Goal: Contribute content: Add original content to the website for others to see

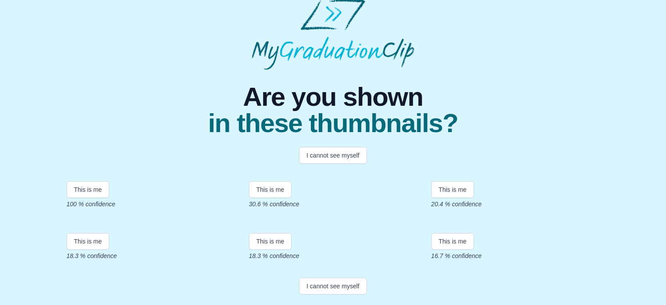
scroll to position [128, 0]
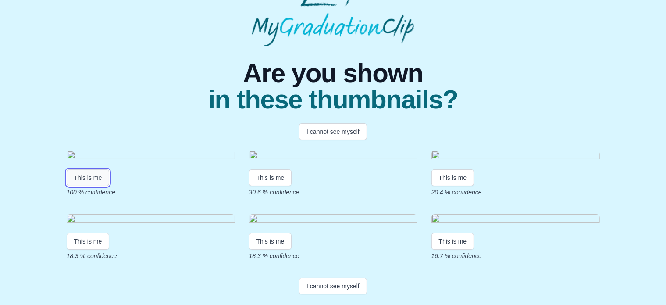
click at [92, 169] on button "This is me" at bounding box center [88, 177] width 43 height 17
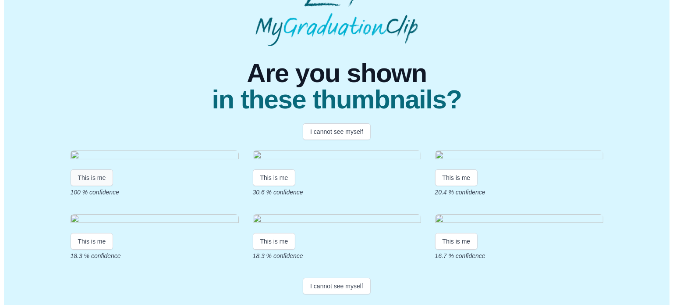
scroll to position [0, 0]
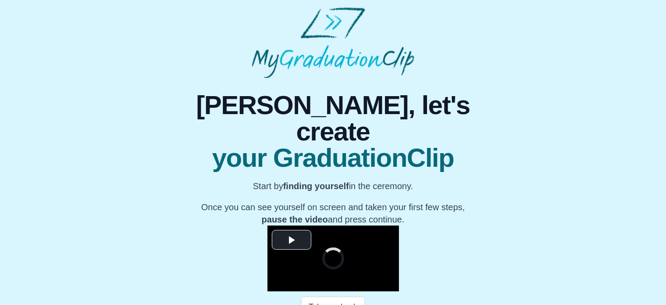
scroll to position [114, 0]
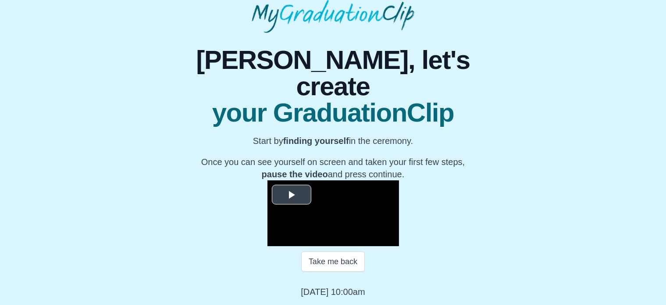
click at [291, 194] on span "Video Player" at bounding box center [291, 194] width 0 height 0
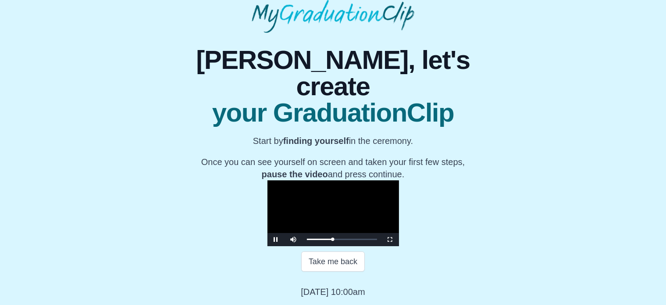
scroll to position [140, 0]
click at [276, 239] on span "Video Player" at bounding box center [276, 239] width 0 height 0
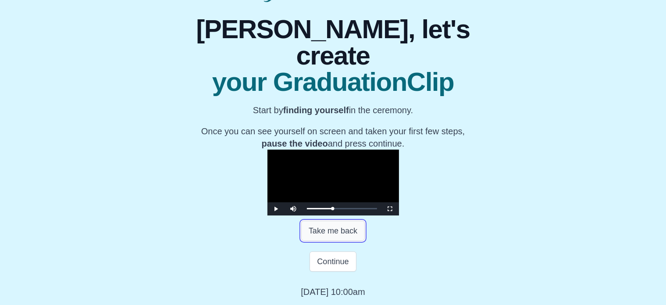
click at [312, 241] on button "Take me back" at bounding box center [333, 230] width 64 height 20
click at [276, 209] on span "Video Player" at bounding box center [276, 209] width 0 height 0
click at [316, 271] on button "Continue" at bounding box center [332, 261] width 46 height 20
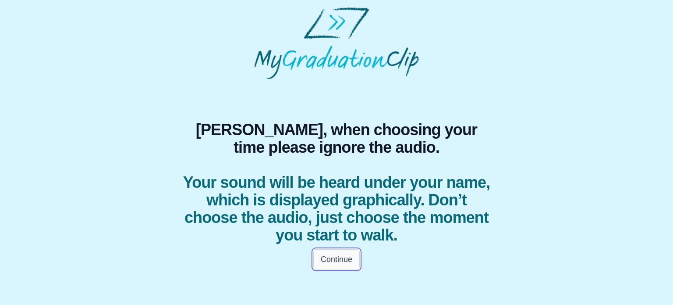
click at [348, 256] on button "Continue" at bounding box center [336, 259] width 46 height 20
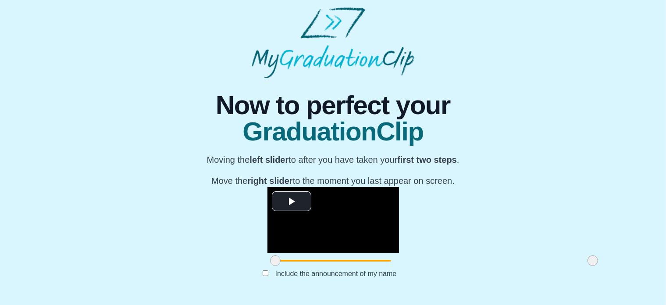
scroll to position [96, 0]
click at [291, 201] on span "Video Player" at bounding box center [291, 201] width 0 height 0
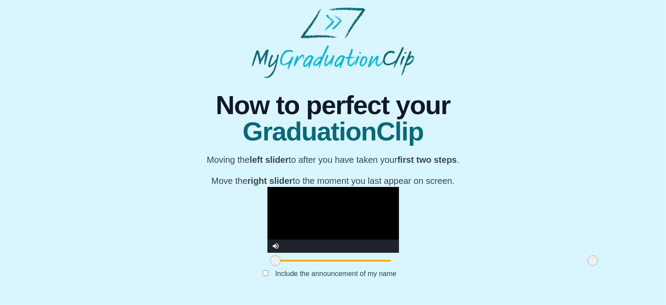
click at [320, 187] on video "Video Player" at bounding box center [333, 220] width 132 height 66
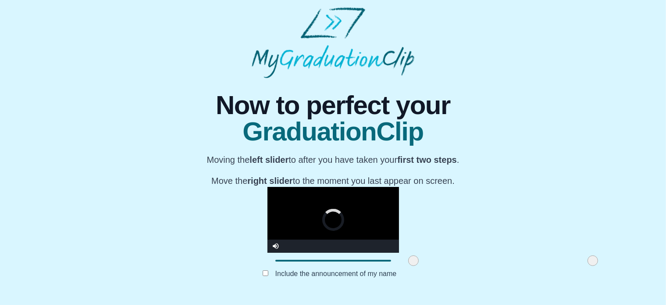
drag, startPoint x: 174, startPoint y: 285, endPoint x: 313, endPoint y: 278, distance: 138.7
click at [405, 268] on div at bounding box center [413, 260] width 16 height 16
click at [406, 268] on div at bounding box center [414, 260] width 16 height 16
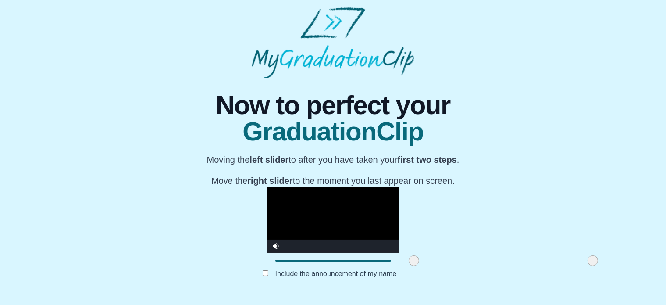
click at [406, 268] on div at bounding box center [414, 260] width 16 height 16
drag, startPoint x: 313, startPoint y: 284, endPoint x: 320, endPoint y: 284, distance: 6.6
click at [415, 266] on span at bounding box center [420, 260] width 11 height 11
drag, startPoint x: 493, startPoint y: 263, endPoint x: 508, endPoint y: 263, distance: 15.8
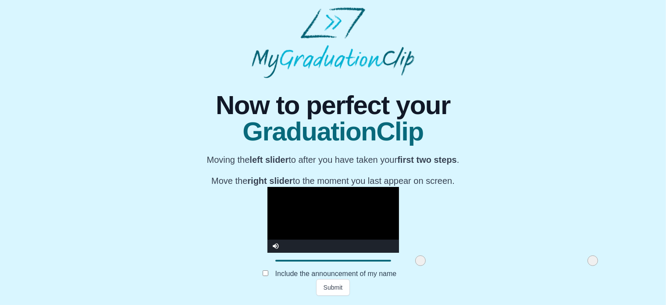
click at [508, 263] on div "**********" at bounding box center [333, 186] width 652 height 217
click at [316, 187] on video "Video Player" at bounding box center [333, 220] width 132 height 66
drag, startPoint x: 493, startPoint y: 260, endPoint x: 486, endPoint y: 263, distance: 7.3
click at [583, 263] on span at bounding box center [588, 260] width 11 height 11
click at [329, 187] on video "Video Player" at bounding box center [333, 220] width 132 height 66
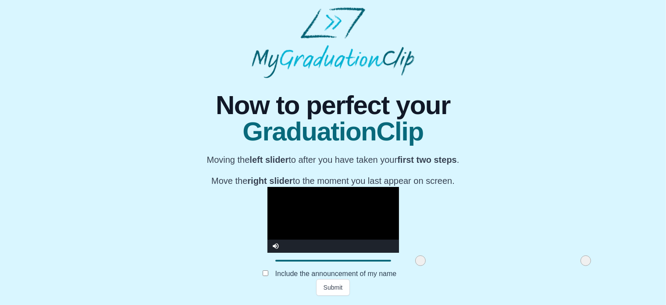
click at [267, 187] on video "Video Player" at bounding box center [333, 220] width 132 height 66
click at [331, 190] on video "Video Player" at bounding box center [333, 220] width 132 height 66
click at [580, 262] on span at bounding box center [585, 260] width 11 height 11
click at [377, 193] on video "Video Player" at bounding box center [333, 220] width 132 height 66
click at [322, 213] on video "Video Player" at bounding box center [333, 220] width 132 height 66
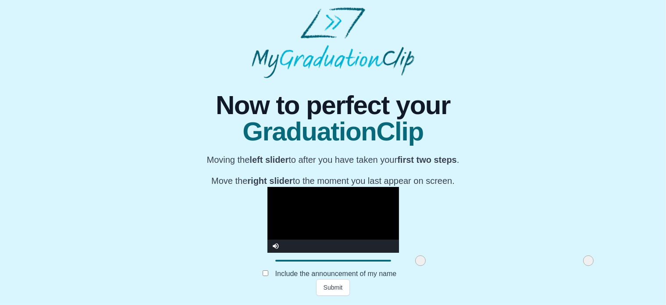
click at [583, 264] on span at bounding box center [588, 260] width 11 height 11
click at [369, 196] on video "Video Player" at bounding box center [333, 220] width 132 height 66
click at [585, 263] on span at bounding box center [590, 260] width 11 height 11
click at [352, 198] on video "Video Player" at bounding box center [333, 220] width 132 height 66
click at [587, 261] on span at bounding box center [592, 260] width 11 height 11
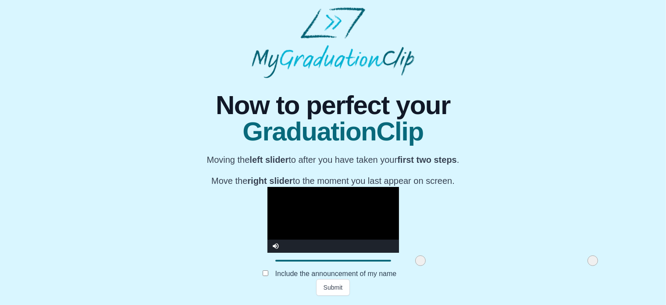
click at [325, 187] on video "Video Player" at bounding box center [333, 220] width 132 height 66
click at [337, 287] on button "Submit" at bounding box center [333, 287] width 34 height 17
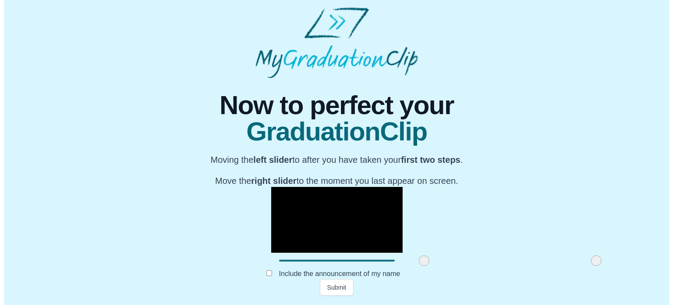
scroll to position [0, 0]
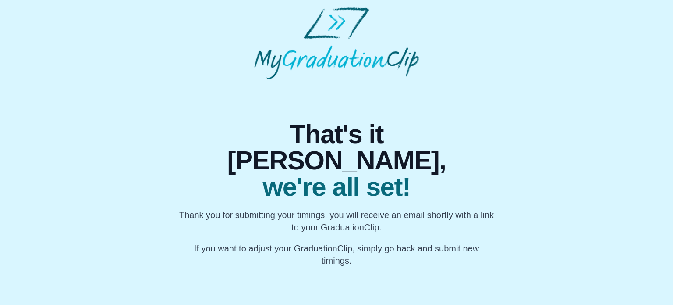
click at [476, 142] on span "That's it Mélissa," at bounding box center [337, 147] width 316 height 53
